Goal: Information Seeking & Learning: Learn about a topic

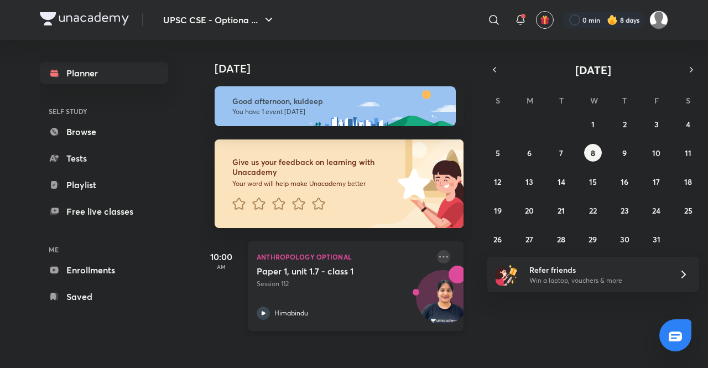
click at [437, 255] on icon at bounding box center [443, 256] width 13 height 13
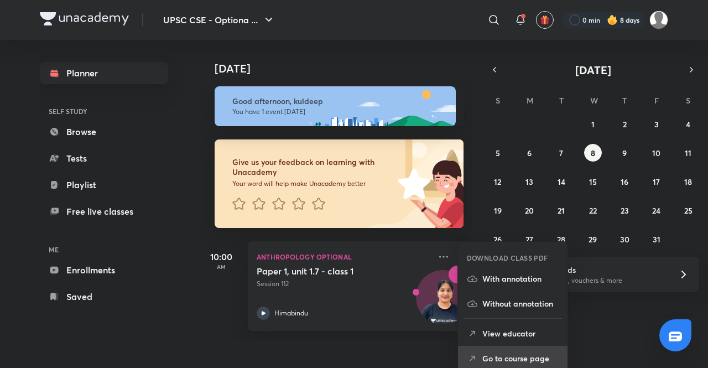
click at [523, 360] on p "Go to course page" at bounding box center [520, 358] width 76 height 12
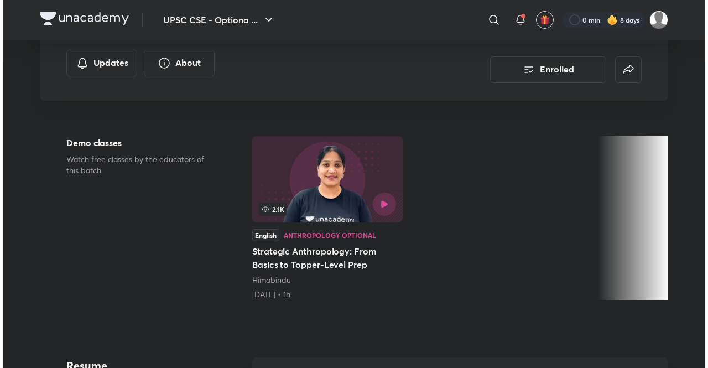
scroll to position [211, 0]
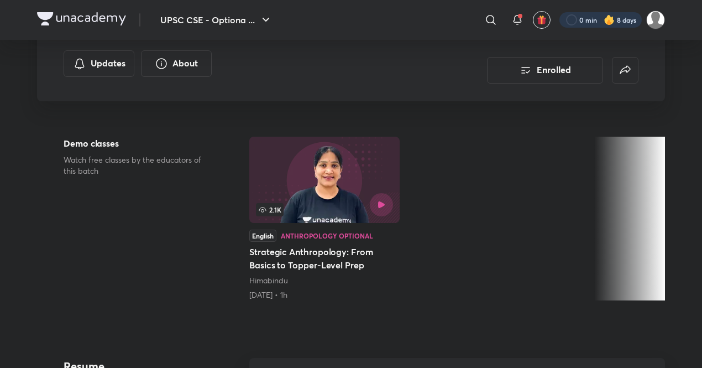
click at [587, 17] on div at bounding box center [601, 19] width 82 height 15
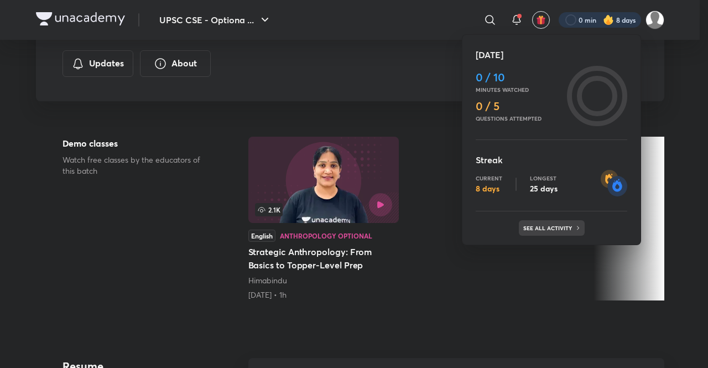
click at [549, 224] on p "See all activity" at bounding box center [548, 227] width 51 height 7
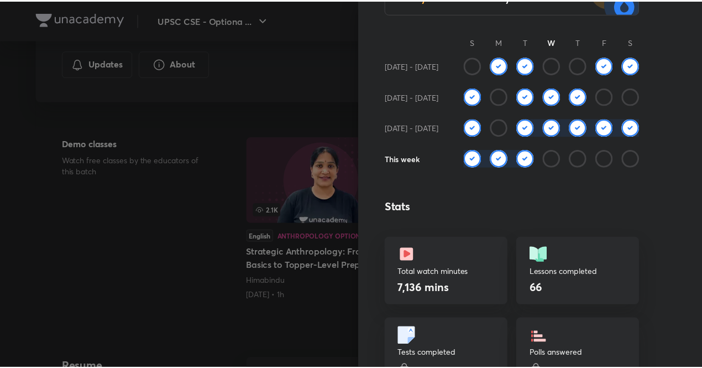
scroll to position [0, 0]
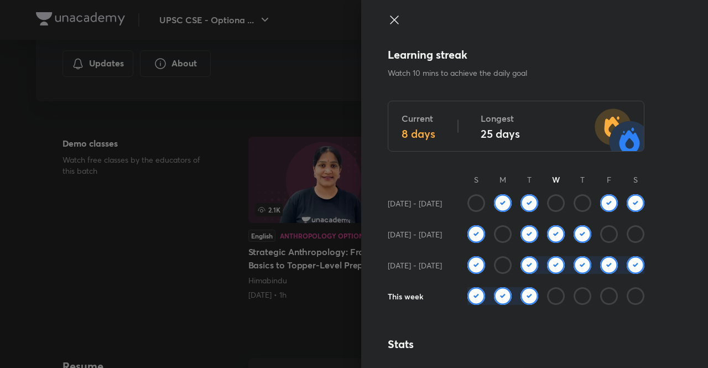
click at [388, 20] on icon at bounding box center [394, 19] width 13 height 13
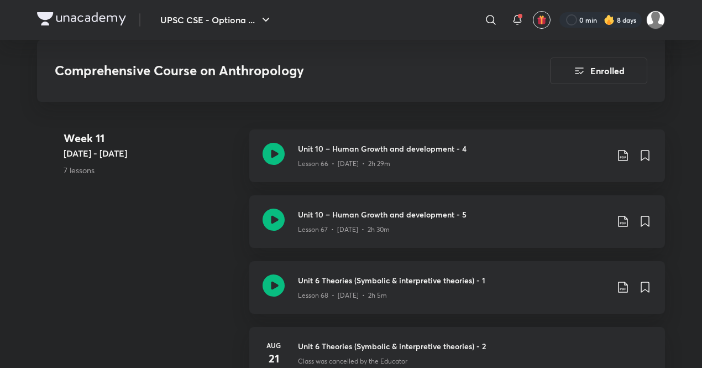
scroll to position [5441, 0]
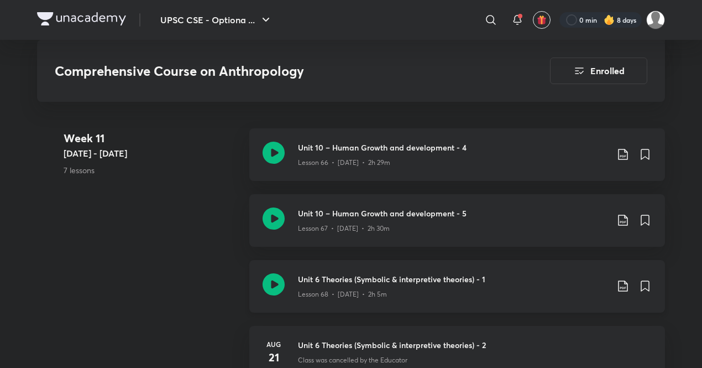
click at [370, 285] on div "Lesson 68 • [DATE] • 2h 5m" at bounding box center [453, 292] width 310 height 14
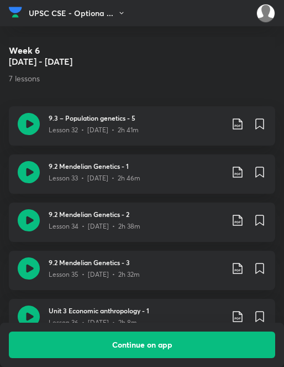
scroll to position [2493, 0]
